Goal: Information Seeking & Learning: Learn about a topic

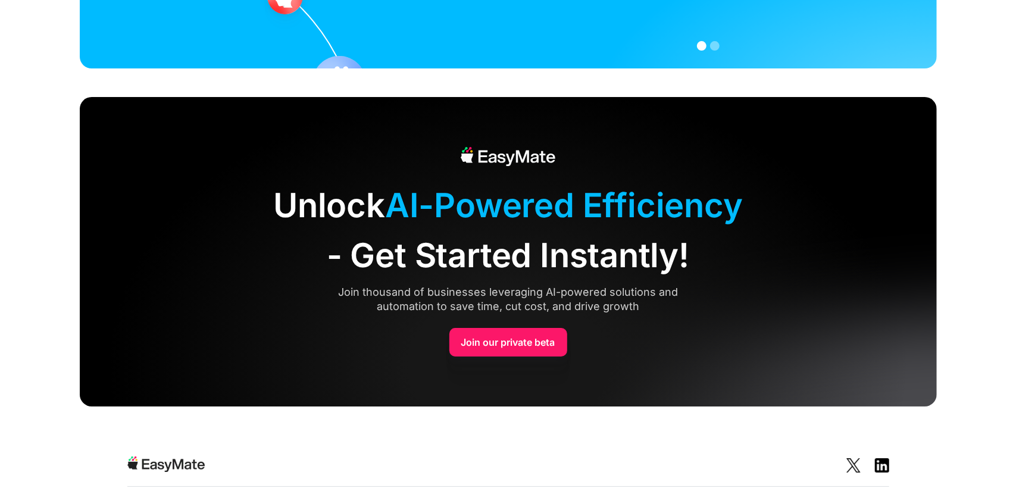
scroll to position [2895, 0]
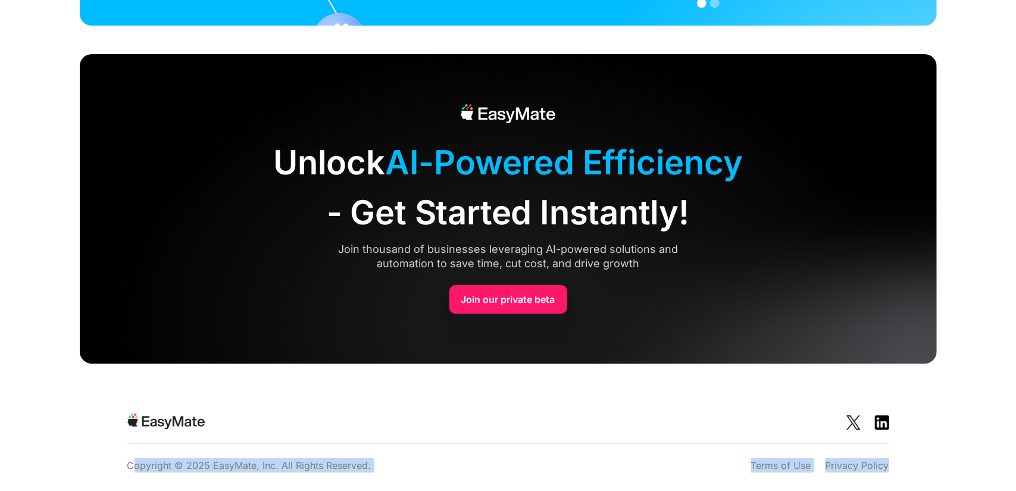
drag, startPoint x: 799, startPoint y: 467, endPoint x: 131, endPoint y: 454, distance: 668.6
click at [131, 454] on div "Copyright © 2025 EasyMate, Inc. All Rights Reserved. Terms of Use Privacy Policy" at bounding box center [508, 443] width 857 height 102
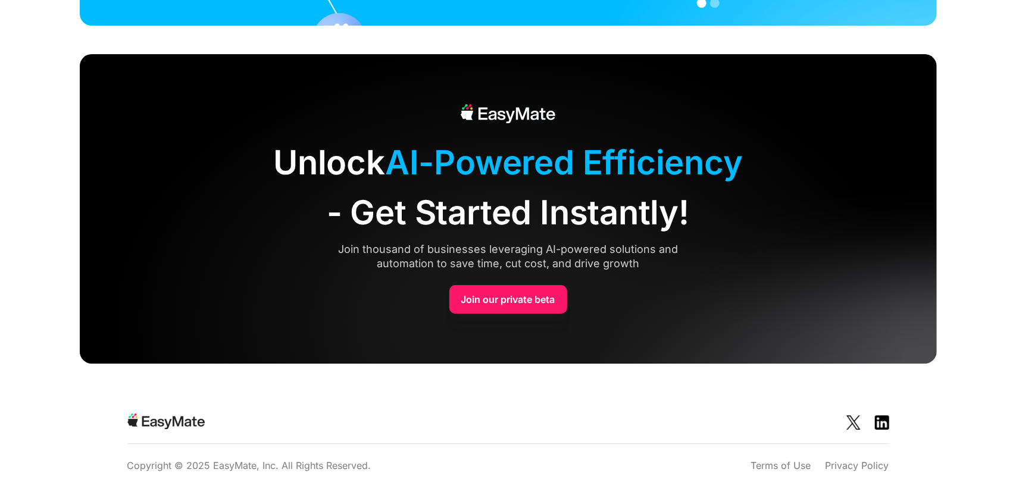
click at [69, 439] on section "Copyright © 2025 EasyMate, Inc. All Rights Reserved. Terms of Use Privacy Policy" at bounding box center [508, 443] width 1016 height 102
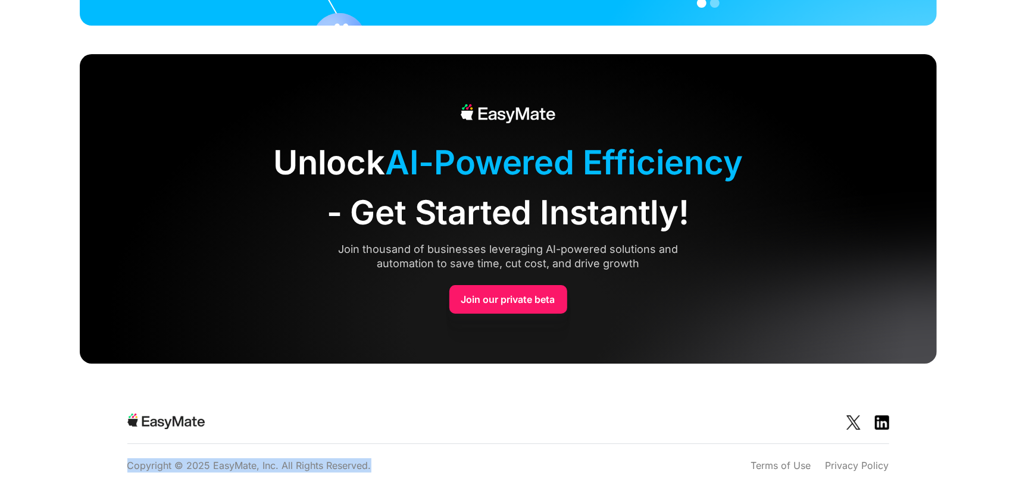
drag, startPoint x: 429, startPoint y: 461, endPoint x: 125, endPoint y: 461, distance: 303.6
click at [125, 461] on div "Copyright © 2025 EasyMate, Inc. All Rights Reserved. Terms of Use Privacy Policy" at bounding box center [508, 443] width 857 height 102
copy p "Copyright © 2025 EasyMate, Inc. All Rights Reserved."
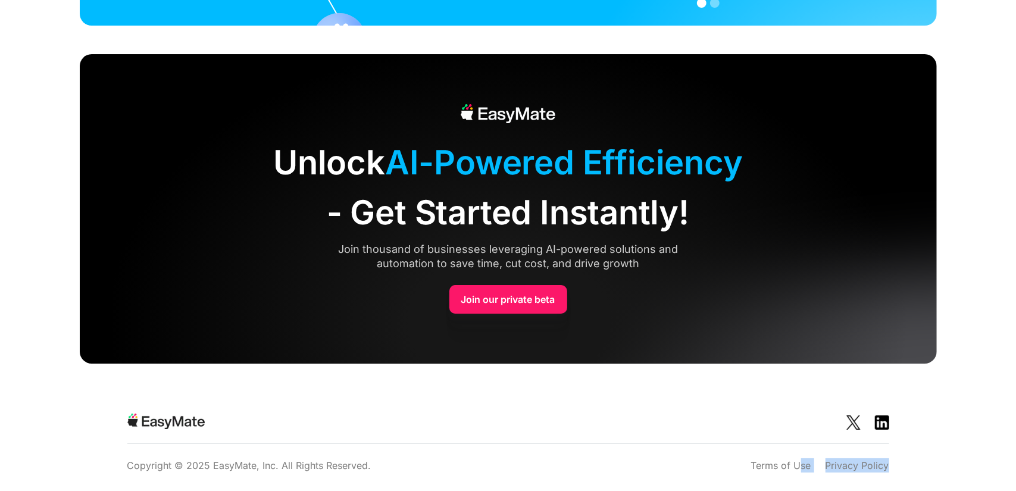
drag, startPoint x: 924, startPoint y: 457, endPoint x: 777, endPoint y: 471, distance: 147.8
click at [798, 467] on div "Copyright © 2025 EasyMate, Inc. All Rights Reserved. Terms of Use Privacy Policy" at bounding box center [508, 443] width 857 height 102
click at [709, 466] on div "Copyright © 2025 EasyMate, Inc. All Rights Reserved. Terms of Use Privacy Policy" at bounding box center [508, 465] width 762 height 14
drag, startPoint x: 724, startPoint y: 457, endPoint x: 894, endPoint y: 461, distance: 169.7
click at [894, 461] on div "Copyright © 2025 EasyMate, Inc. All Rights Reserved. Terms of Use Privacy Policy" at bounding box center [508, 443] width 857 height 102
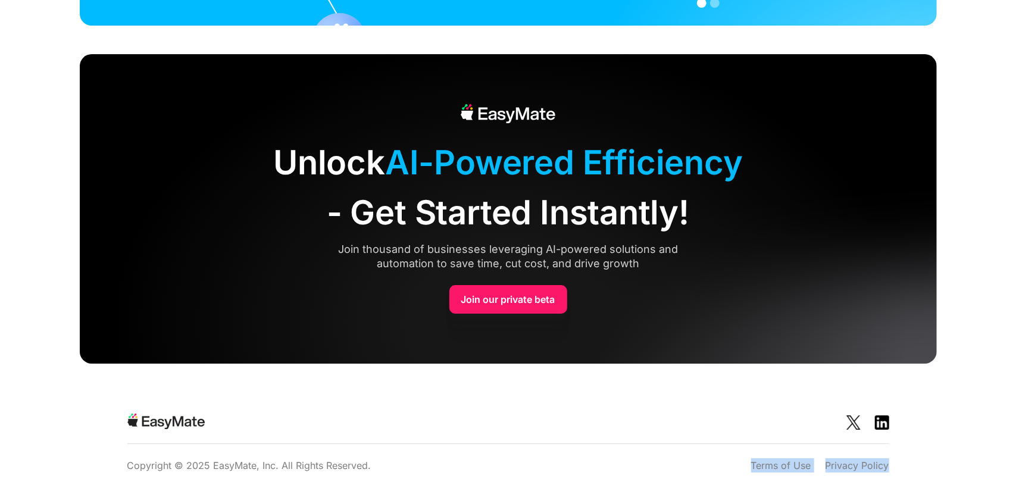
copy div "Terms of Use Privacy Policy"
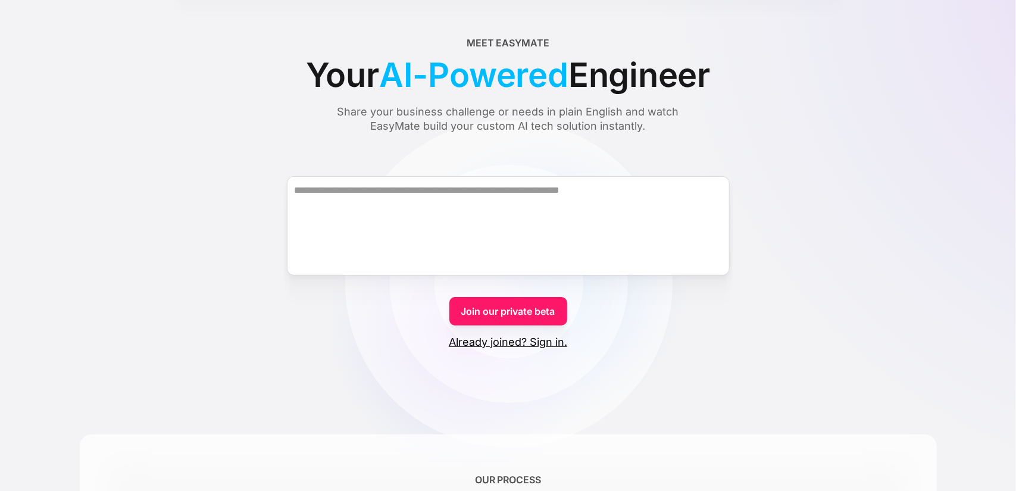
scroll to position [0, 0]
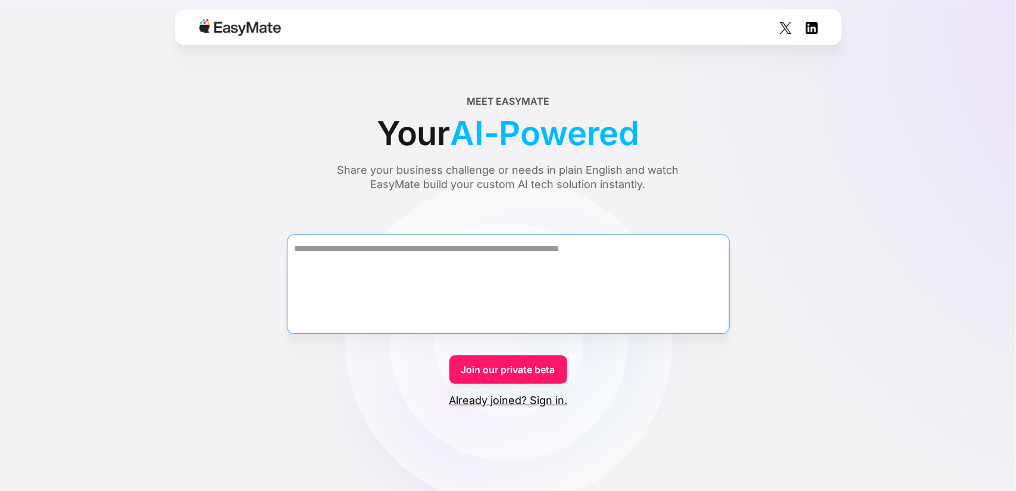
click at [398, 243] on textarea "Form" at bounding box center [508, 284] width 443 height 99
type textarea "*"
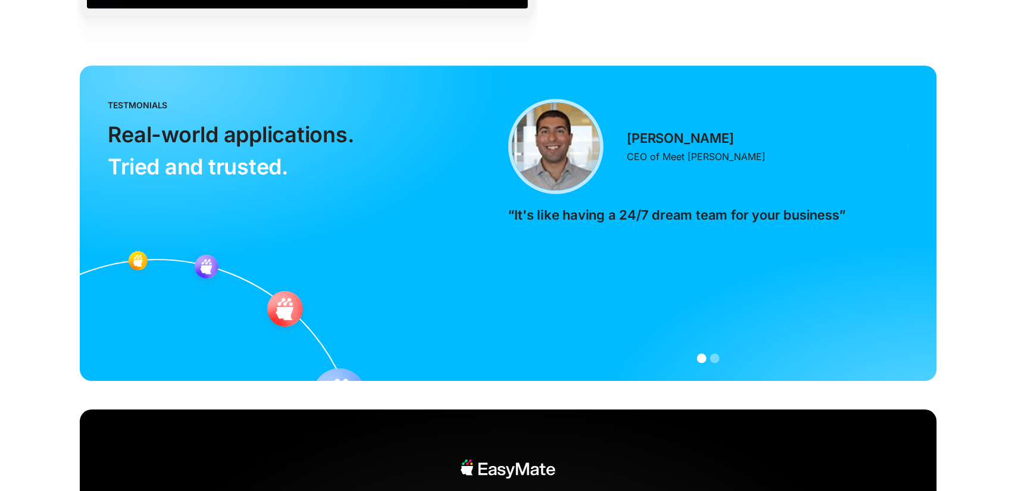
scroll to position [2539, 0]
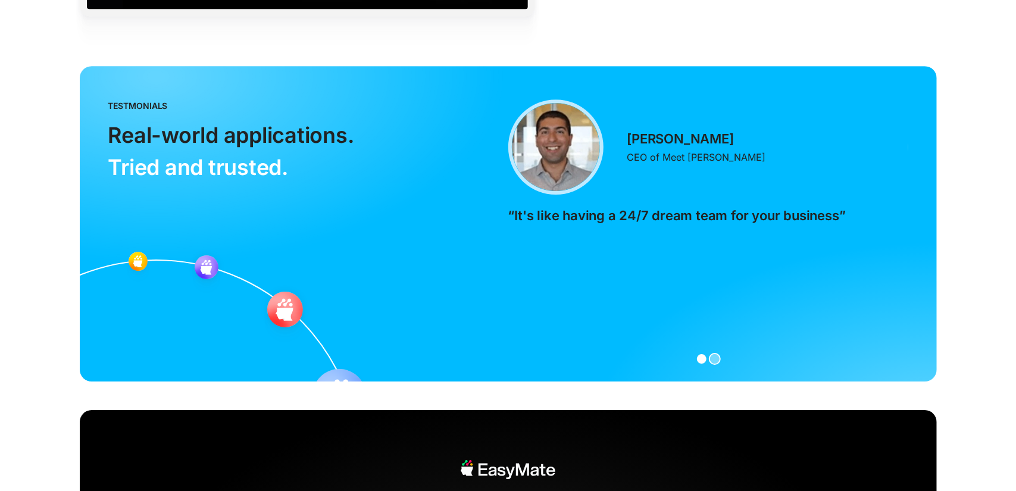
click at [717, 356] on div "Show slide 2 of 2" at bounding box center [715, 359] width 10 height 10
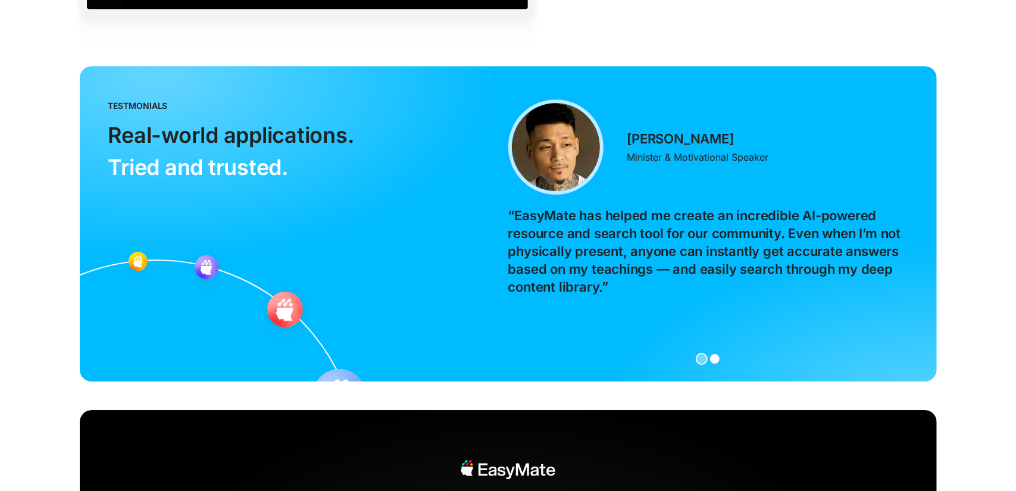
click at [700, 354] on div "Show slide 1 of 2" at bounding box center [702, 359] width 10 height 10
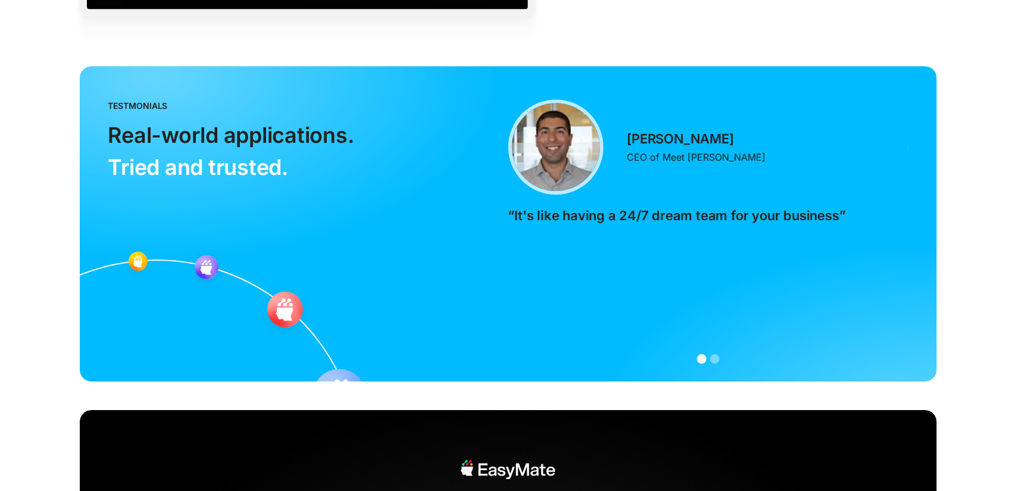
drag, startPoint x: 825, startPoint y: 252, endPoint x: 763, endPoint y: 318, distance: 91.4
click at [824, 253] on div "Simon Borumand CEO of Meet Alma “It's like having a 24/7 dream team for your bu…" at bounding box center [708, 223] width 400 height 249
click at [714, 358] on div "Show slide 2 of 2" at bounding box center [715, 359] width 10 height 10
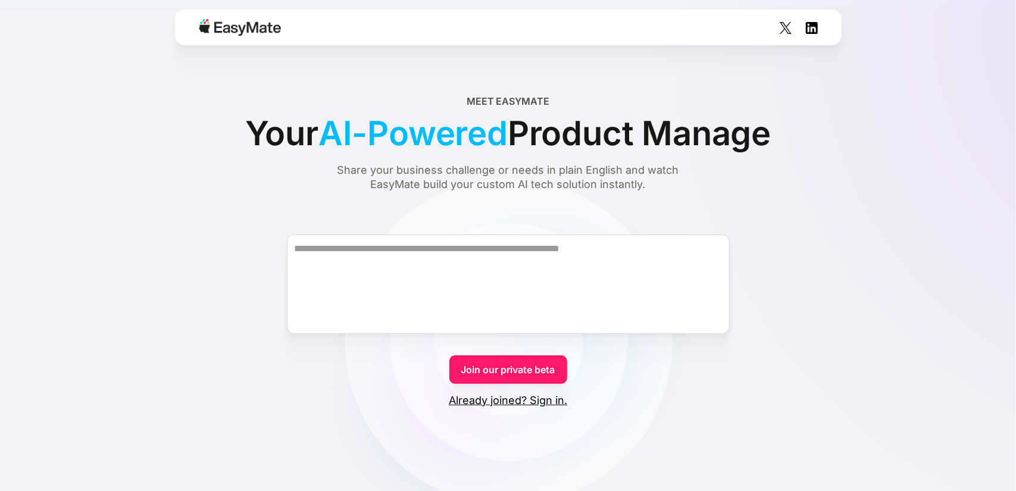
click at [178, 118] on div "Meet EasyMate Your AI-Powered Product Manage Share your business challenge or n…" at bounding box center [508, 143] width 857 height 98
